Goal: Information Seeking & Learning: Check status

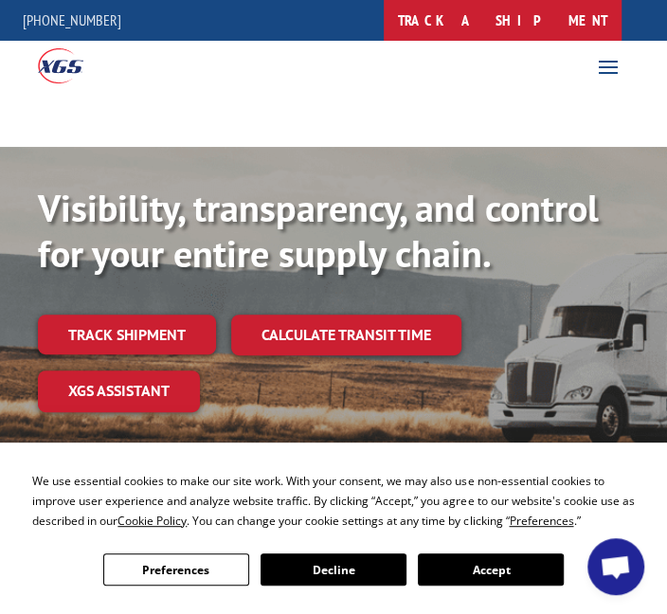
click at [560, 22] on link "track a shipment" at bounding box center [503, 20] width 238 height 41
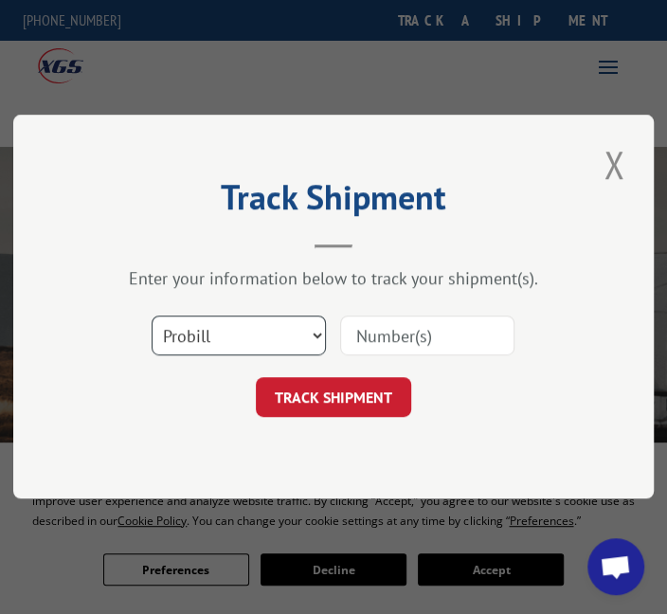
click at [239, 342] on select "Select category... Probill BOL PO" at bounding box center [239, 336] width 174 height 40
select select "po"
click at [152, 316] on select "Select category... Probill BOL PO" at bounding box center [239, 336] width 174 height 40
click at [398, 332] on input at bounding box center [427, 336] width 174 height 40
paste input "84_33509566"
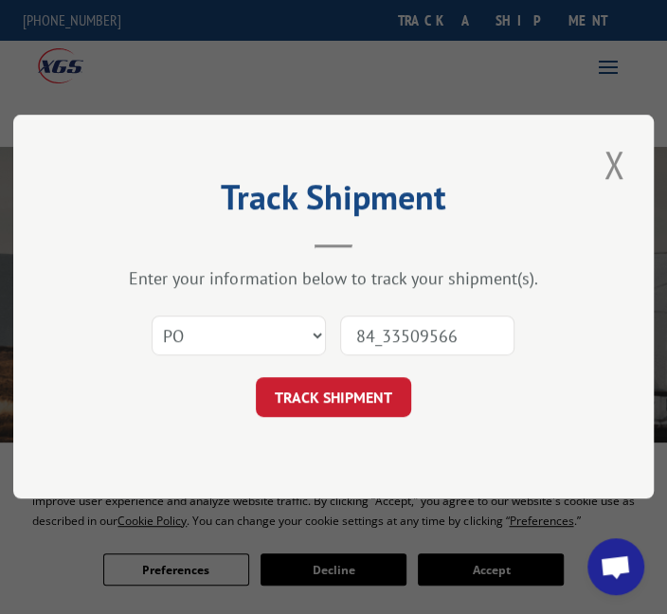
click at [384, 338] on input "84_33509566" at bounding box center [427, 336] width 174 height 40
type input "8433509566"
click button "TRACK SHIPMENT" at bounding box center [333, 398] width 155 height 40
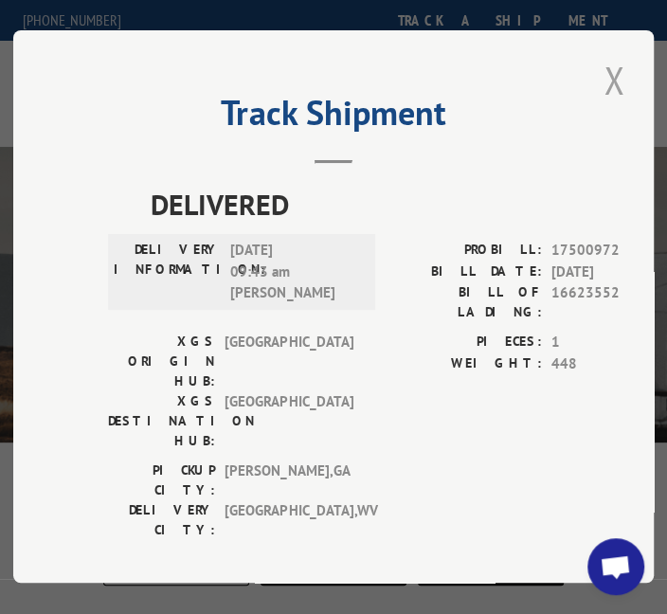
click at [625, 91] on button "Close modal" at bounding box center [614, 80] width 32 height 52
